Goal: Task Accomplishment & Management: Manage account settings

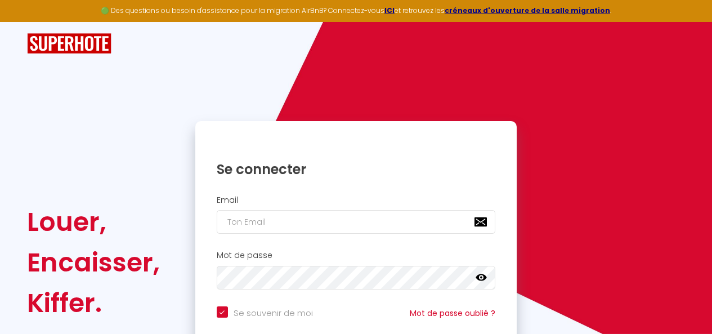
scroll to position [103, 0]
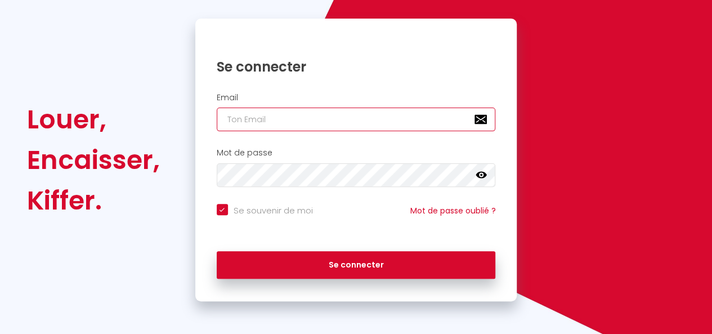
click at [259, 121] on input "email" at bounding box center [356, 120] width 279 height 24
type input "f"
checkbox input "true"
type input "fa"
checkbox input "true"
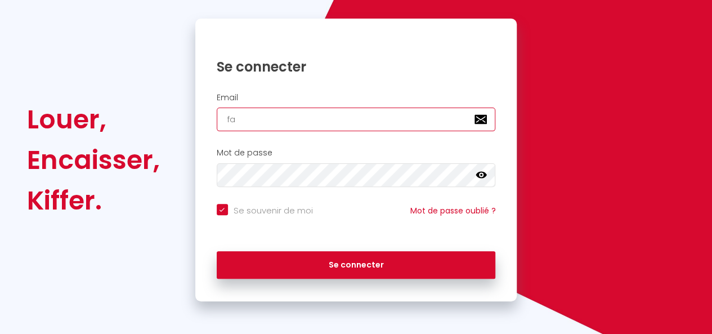
type input "fat"
checkbox input "true"
type input "fato"
checkbox input "true"
type input "[PERSON_NAME]"
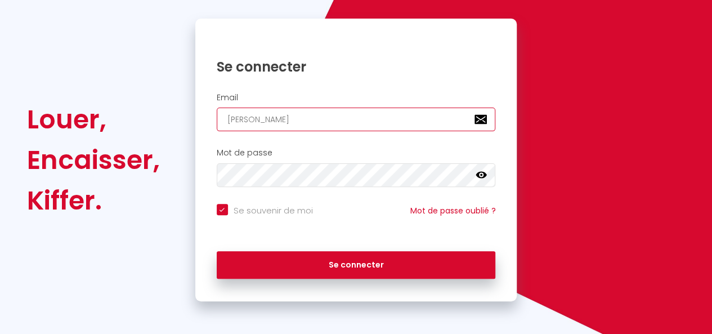
checkbox input "true"
type input "[PERSON_NAME]."
checkbox input "true"
type input "[PERSON_NAME].K"
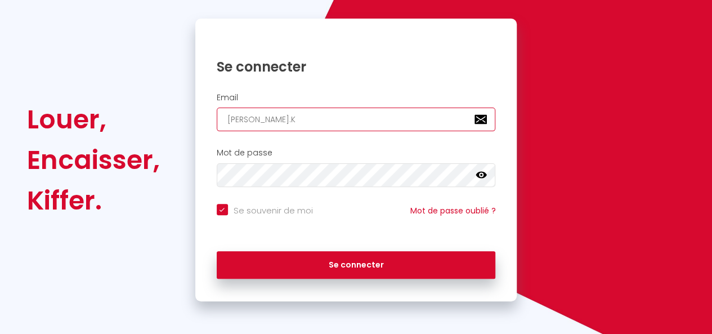
checkbox input "true"
type input "[PERSON_NAME]."
checkbox input "true"
type input "[PERSON_NAME].k"
checkbox input "true"
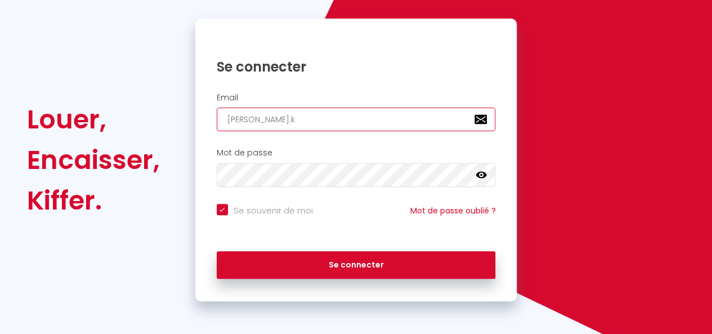
type input "[PERSON_NAME][DOMAIN_NAME]"
checkbox input "true"
type input "[PERSON_NAME].kin"
checkbox input "true"
type input "[PERSON_NAME].kine"
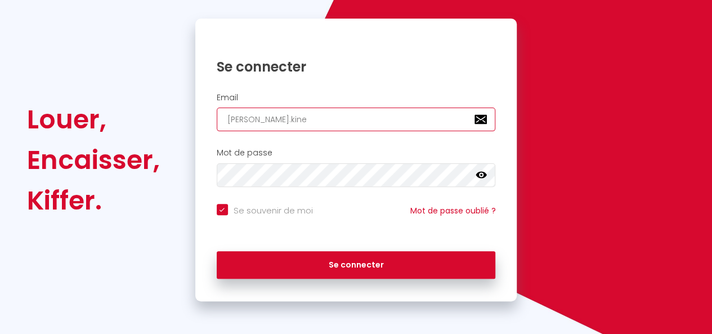
checkbox input "true"
type input "[PERSON_NAME].kine;"
checkbox input "true"
type input "[PERSON_NAME].kine"
checkbox input "true"
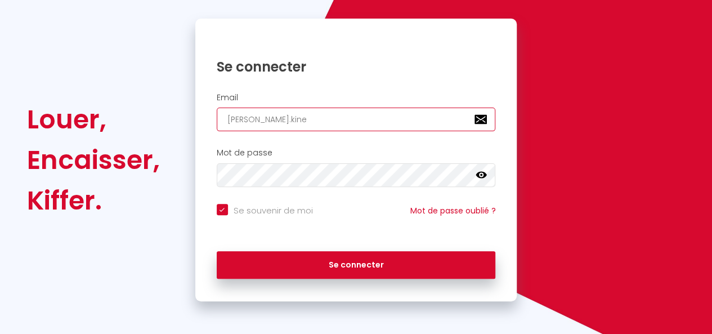
type input "[PERSON_NAME].kine."
checkbox input "true"
type input "[PERSON_NAME].kine.n"
checkbox input "true"
type input "[PERSON_NAME].kine.nd"
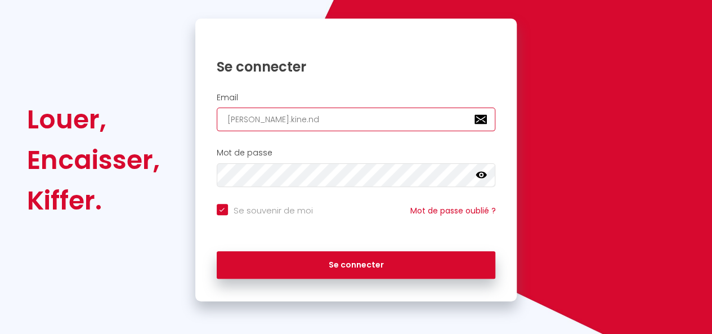
checkbox input "true"
type input "[PERSON_NAME].kine.ndi"
checkbox input "true"
type input "[PERSON_NAME].kine.ndia"
checkbox input "true"
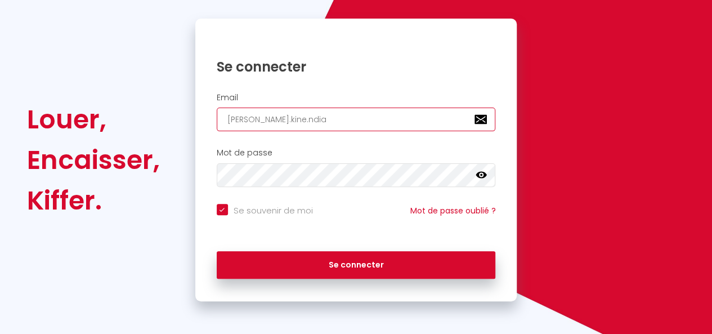
type input "[PERSON_NAME].kine.ndiay"
checkbox input "true"
type input "[PERSON_NAME].kine.[PERSON_NAME]"
checkbox input "true"
type input "[PERSON_NAME].kine.[PERSON_NAME]@"
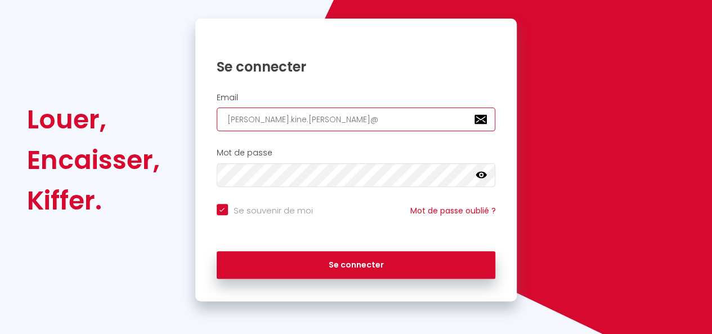
checkbox input "true"
type input "[PERSON_NAME].kine.[PERSON_NAME]@i"
checkbox input "true"
type input "[PERSON_NAME].kine.[PERSON_NAME]@il"
checkbox input "true"
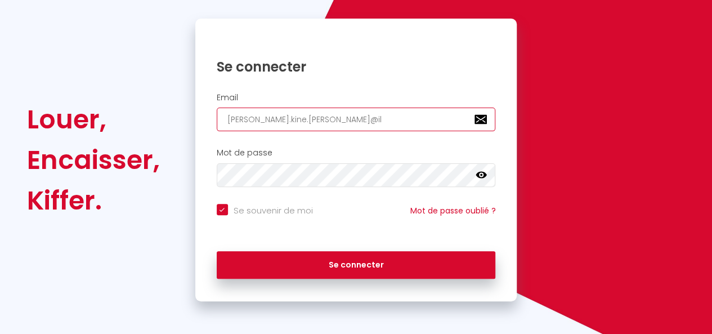
type input "[PERSON_NAME].kine.[PERSON_NAME]@ili"
checkbox input "true"
type input "[PERSON_NAME].kine.[PERSON_NAME]@ilio"
checkbox input "true"
type input "[PERSON_NAME].kine.[PERSON_NAME]@ilios"
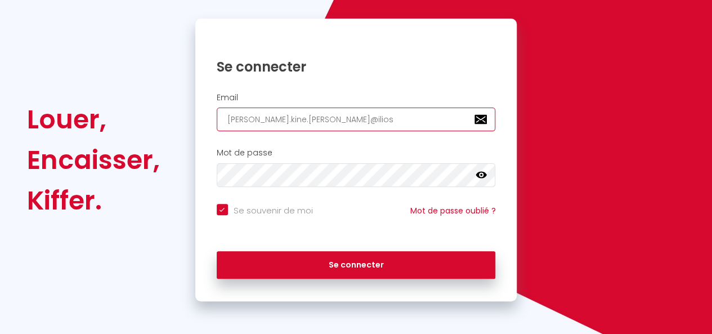
checkbox input "true"
type input "[PERSON_NAME].kine.[PERSON_NAME]@iliosg"
checkbox input "true"
type input "[PERSON_NAME].kine.[PERSON_NAME]@iliosgr"
checkbox input "true"
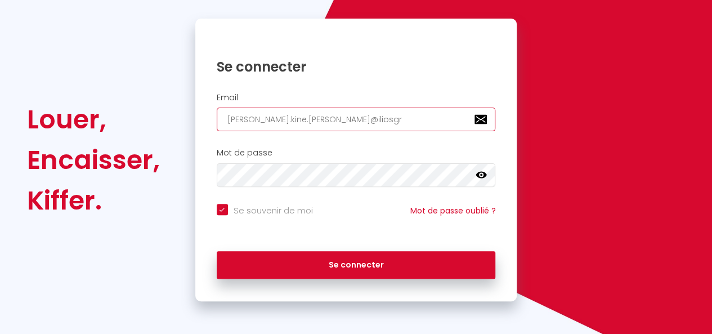
type input "[PERSON_NAME].kine.[PERSON_NAME]@iliosgro"
checkbox input "true"
type input "[PERSON_NAME].kine.[PERSON_NAME]@iliosgrou"
checkbox input "true"
type input "[PERSON_NAME].kine.[PERSON_NAME]@iliosgroup"
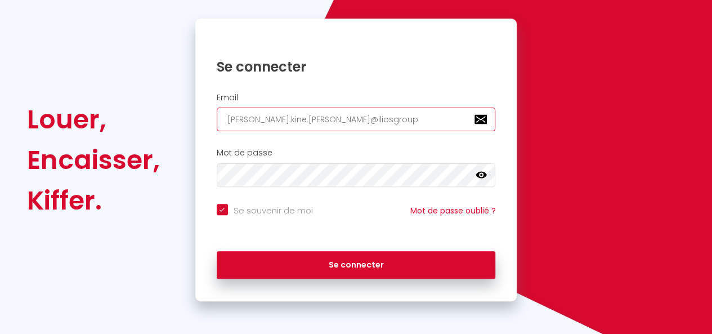
checkbox input "true"
type input "[PERSON_NAME].kine.[PERSON_NAME]@iliosgroupe"
checkbox input "true"
type input "[PERSON_NAME].kine.[PERSON_NAME]@iliosgroupe."
checkbox input "true"
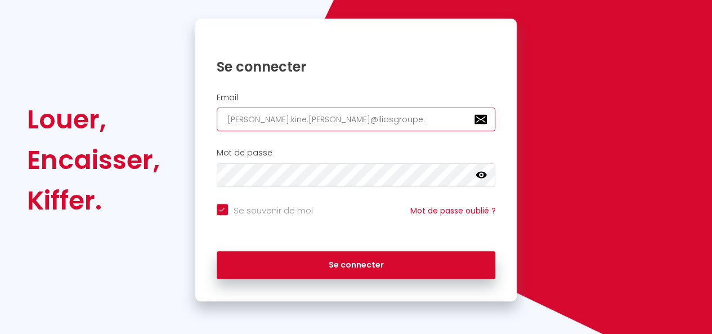
type input "[PERSON_NAME].kine.[PERSON_NAME]@iliosgroupe.c"
checkbox input "true"
type input "[PERSON_NAME][EMAIL_ADDRESS][PERSON_NAME][DOMAIN_NAME]"
checkbox input "true"
type input "[PERSON_NAME][EMAIL_ADDRESS][PERSON_NAME][DOMAIN_NAME]"
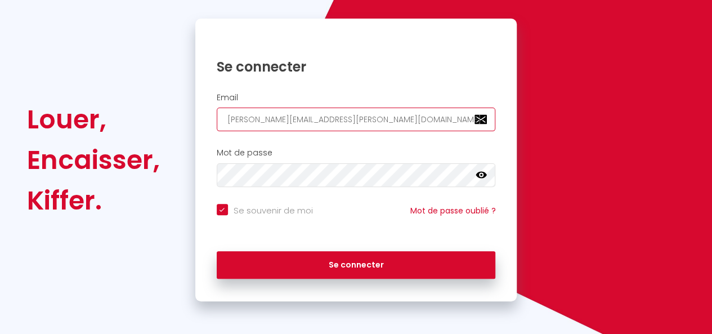
checkbox input "true"
type input "[PERSON_NAME][EMAIL_ADDRESS][PERSON_NAME][DOMAIN_NAME]"
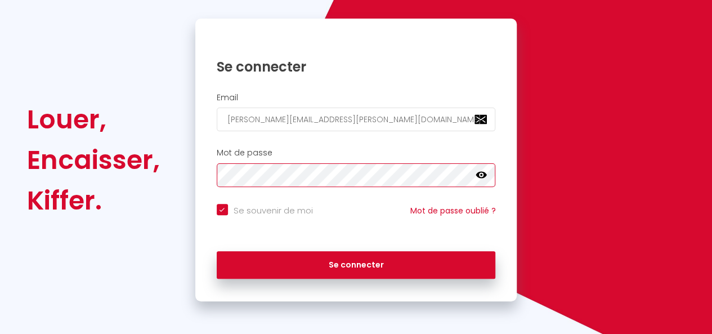
click at [217, 251] on button "Se connecter" at bounding box center [356, 265] width 279 height 28
checkbox input "true"
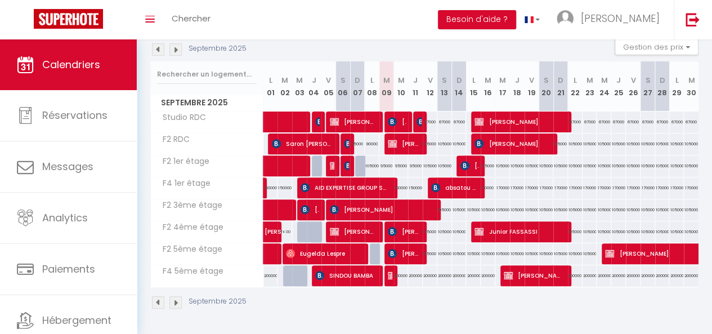
scroll to position [130, 0]
click at [388, 227] on img at bounding box center [392, 231] width 9 height 9
select select "KO"
select select "0"
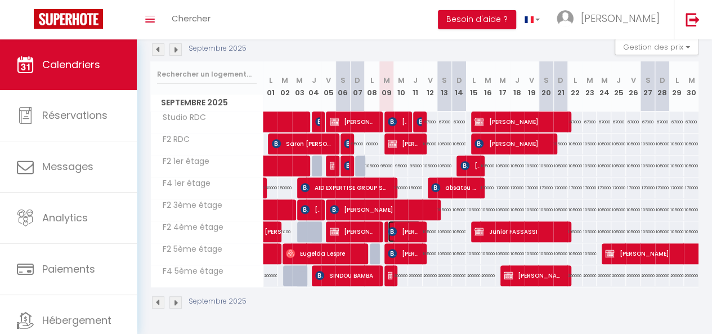
select select "0"
select select "1"
select select
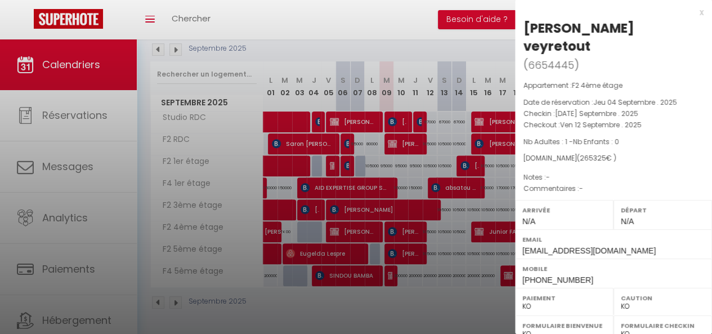
click at [388, 222] on div at bounding box center [356, 167] width 712 height 334
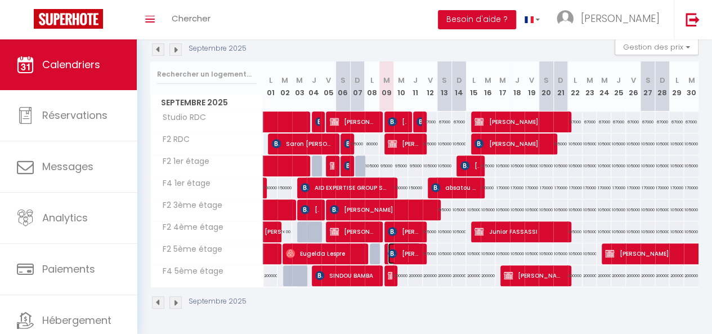
click at [402, 246] on span "[PERSON_NAME]" at bounding box center [404, 253] width 33 height 21
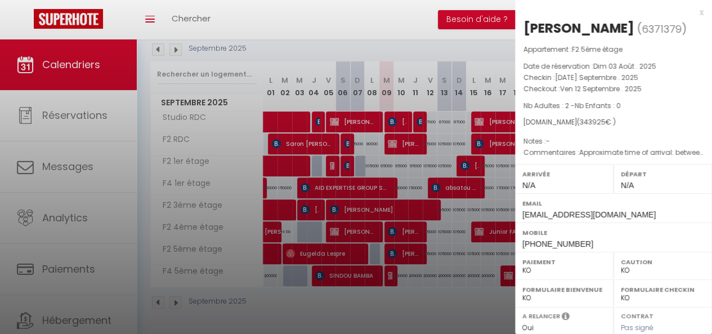
click at [402, 246] on div at bounding box center [356, 167] width 712 height 334
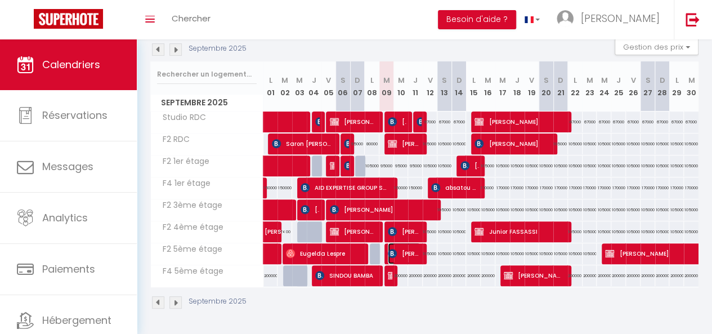
click at [402, 246] on span "[PERSON_NAME]" at bounding box center [404, 253] width 33 height 21
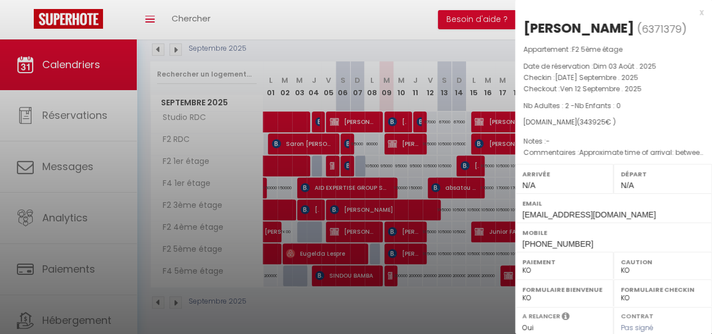
click at [404, 233] on div at bounding box center [356, 167] width 712 height 334
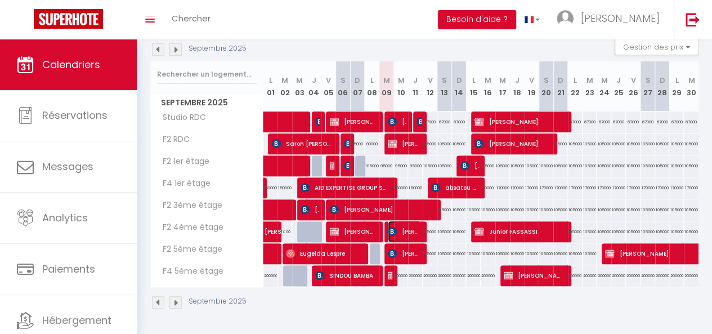
click at [400, 225] on span "[PERSON_NAME] veyretout" at bounding box center [404, 231] width 33 height 21
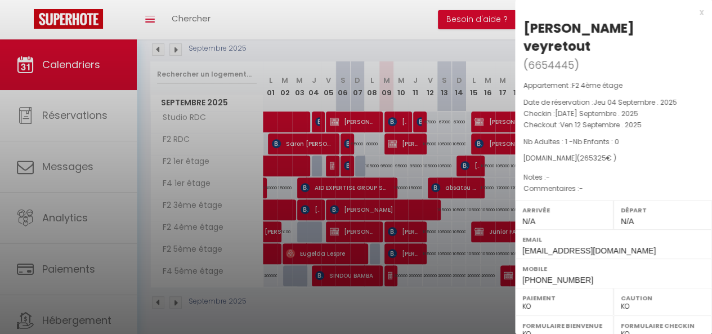
click at [400, 225] on div at bounding box center [356, 167] width 712 height 334
